Goal: Share content: Share content

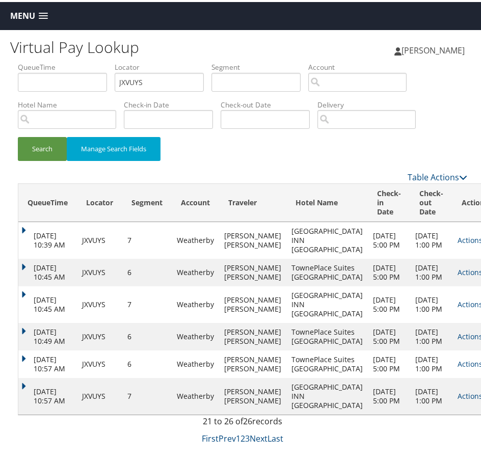
click at [39, 12] on span at bounding box center [43, 14] width 9 height 7
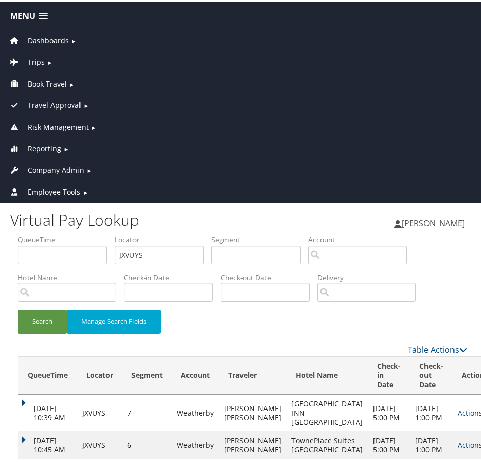
click at [42, 38] on span "Dashboards" at bounding box center [48, 38] width 41 height 11
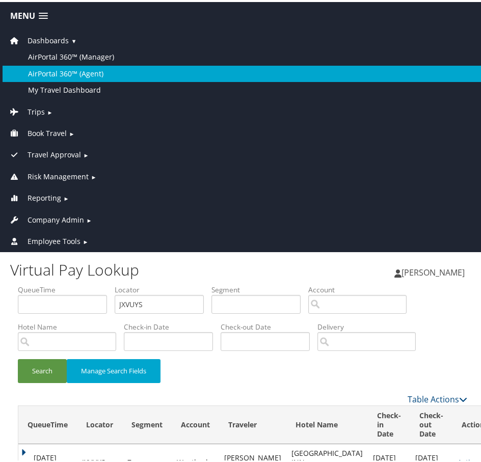
click at [66, 69] on link "AirPortal 360™ (Agent)" at bounding box center [243, 72] width 480 height 16
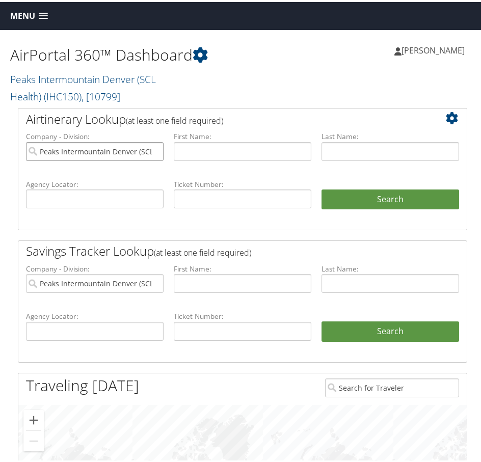
click at [154, 151] on input "Peaks Intermountain Denver (SCL Health)" at bounding box center [95, 149] width 138 height 19
click at [123, 199] on input "text" at bounding box center [95, 197] width 138 height 19
paste input "CVCWKG"
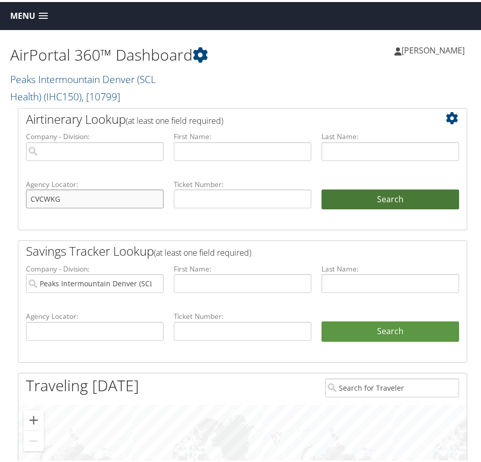
type input "CVCWKG"
click at [423, 193] on button "Search" at bounding box center [391, 198] width 138 height 20
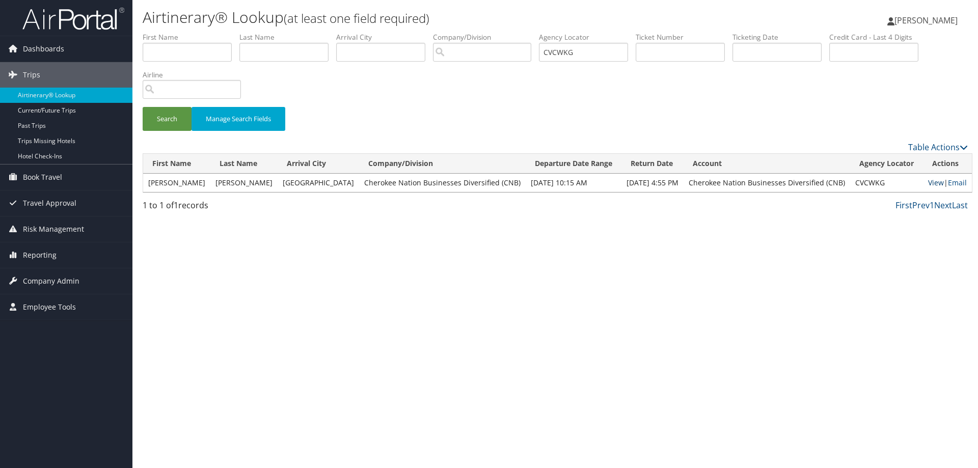
click at [481, 183] on link "View" at bounding box center [937, 183] width 16 height 10
click at [200, 87] on input "search" at bounding box center [192, 89] width 98 height 19
drag, startPoint x: 600, startPoint y: 53, endPoint x: 527, endPoint y: 53, distance: 72.4
click at [481, 32] on ul "First Name Last Name Departure City Arrival City Company/Division Airport/City …" at bounding box center [556, 32] width 826 height 0
type input "d06w4s"
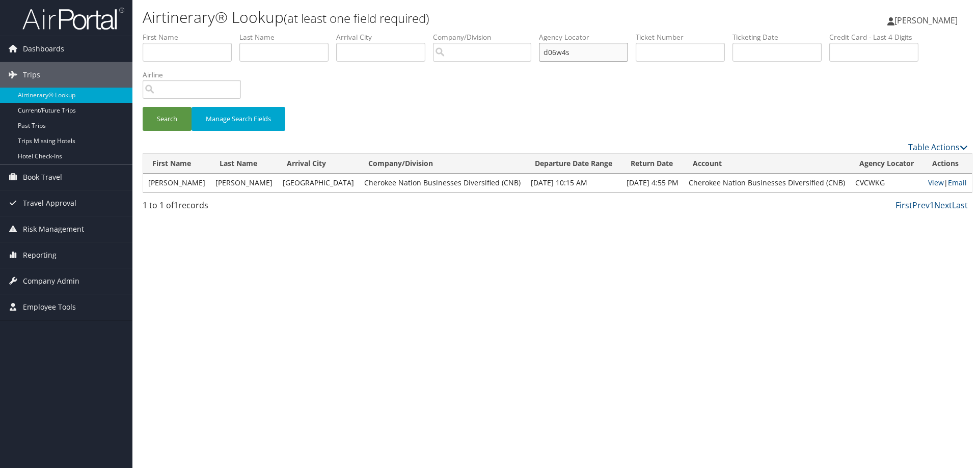
click at [143, 107] on button "Search" at bounding box center [167, 119] width 49 height 24
click at [481, 184] on link "View" at bounding box center [937, 183] width 16 height 10
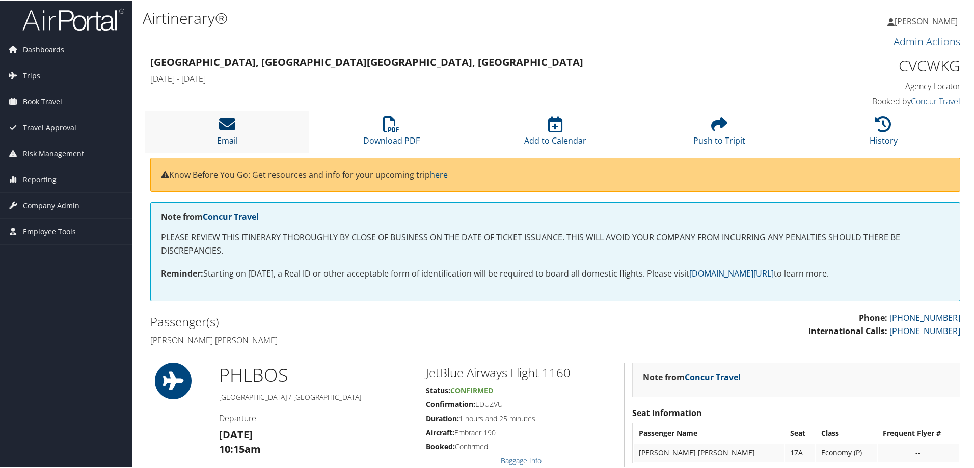
click at [232, 127] on icon at bounding box center [227, 123] width 16 height 16
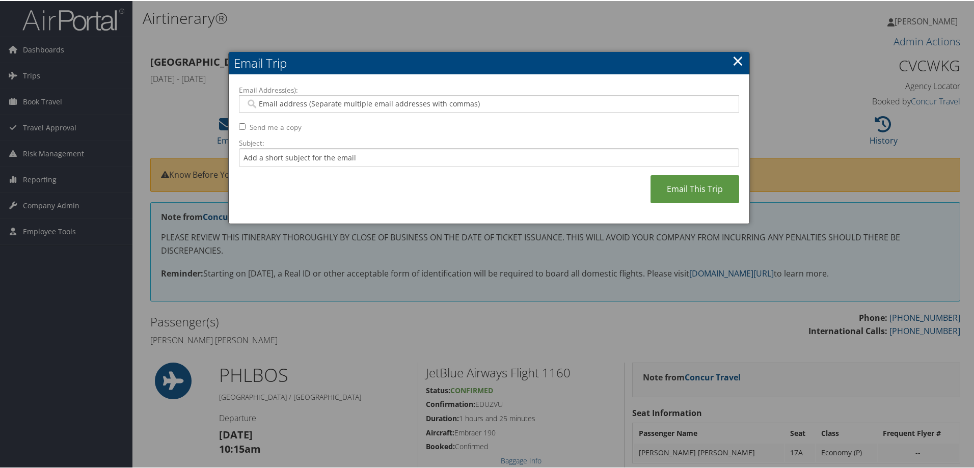
click at [262, 100] on input "Email Address(es):" at bounding box center [489, 103] width 487 height 10
paste input "BRENDAN.FROMBACH@CHEROKEE-FEDERAL.COM"
type input "BRENDAN.FROMBACH@CHEROKEE-FEDERAL.COM"
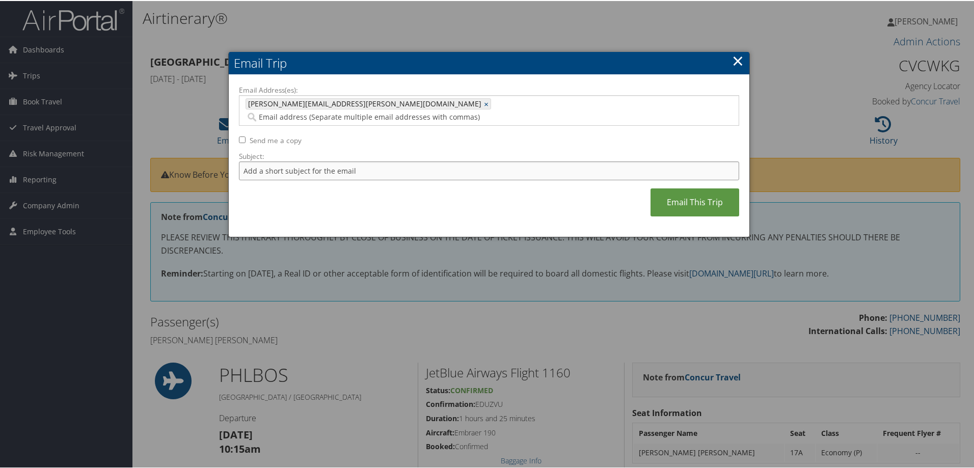
click at [299, 161] on input "Subject:" at bounding box center [489, 170] width 500 height 19
type input "past date itin"
click at [688, 188] on link "Email This Trip" at bounding box center [695, 202] width 89 height 28
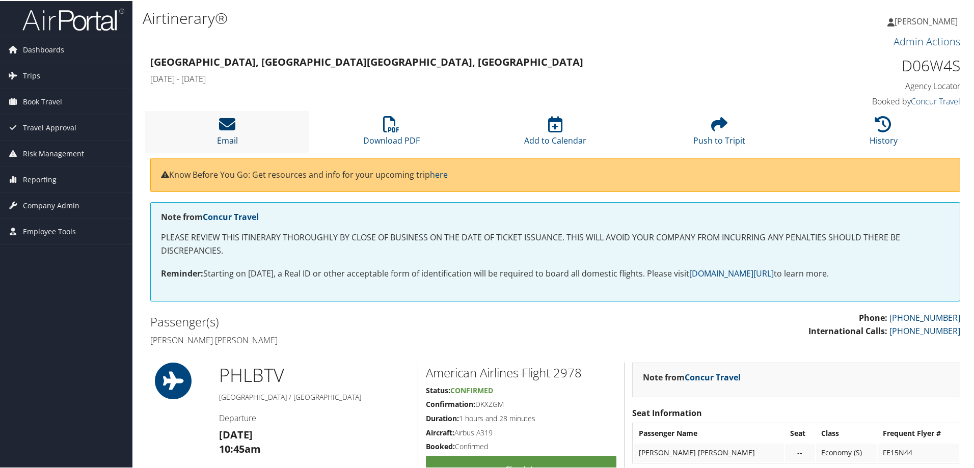
click at [229, 124] on icon at bounding box center [227, 123] width 16 height 16
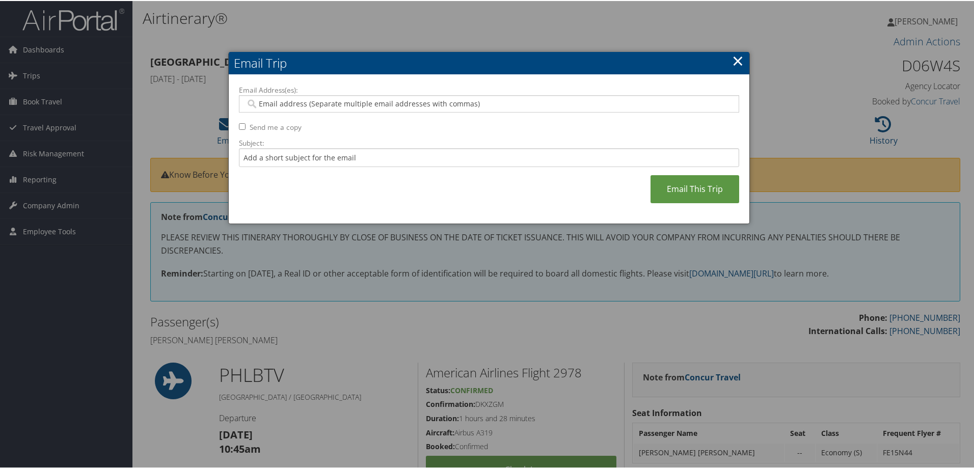
click at [316, 102] on input "Email Address(es):" at bounding box center [489, 103] width 487 height 10
paste input "[PERSON_NAME][EMAIL_ADDRESS][PERSON_NAME][DOMAIN_NAME]"
type input "[PERSON_NAME][EMAIL_ADDRESS][PERSON_NAME][DOMAIN_NAME]"
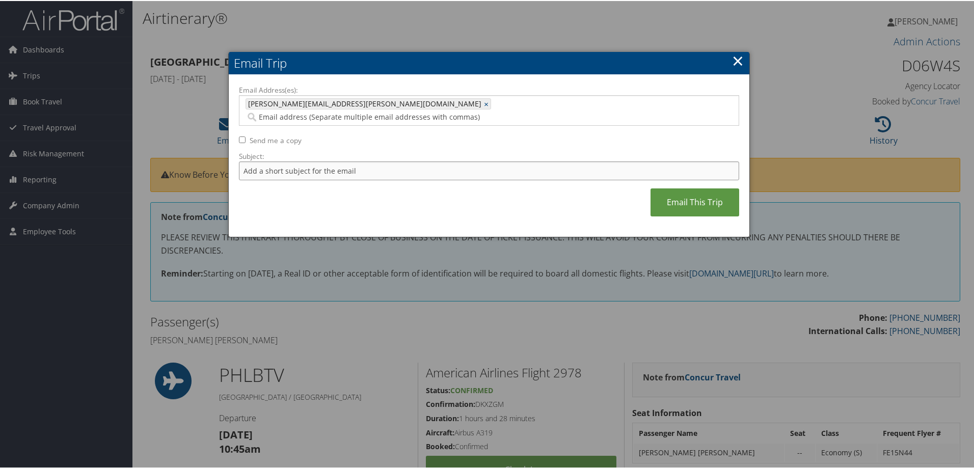
click at [299, 161] on input "Subject:" at bounding box center [489, 170] width 500 height 19
type input "past date inv [DATE] to BTV"
click at [692, 188] on link "Email This Trip" at bounding box center [695, 202] width 89 height 28
